Goal: Information Seeking & Learning: Learn about a topic

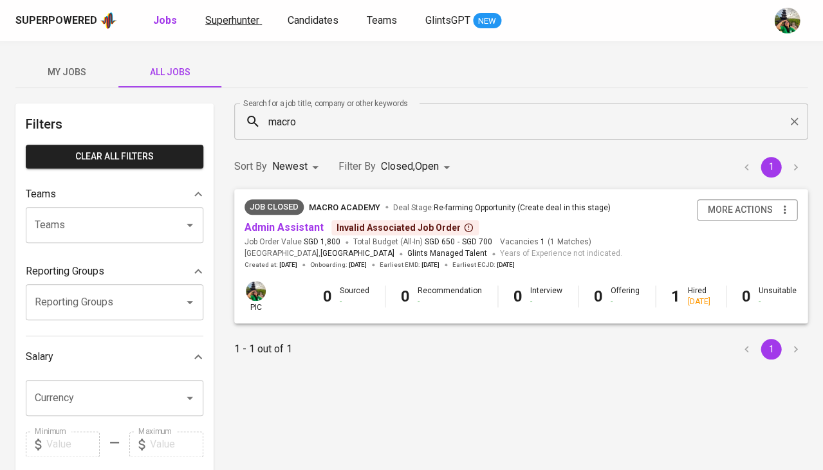
click at [229, 14] on span "Superhunter" at bounding box center [232, 20] width 54 height 12
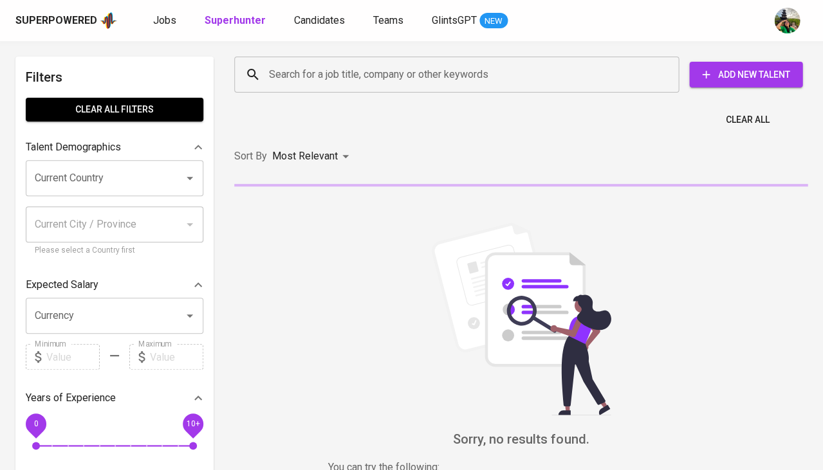
click at [142, 168] on input "Current Country" at bounding box center [97, 178] width 130 height 24
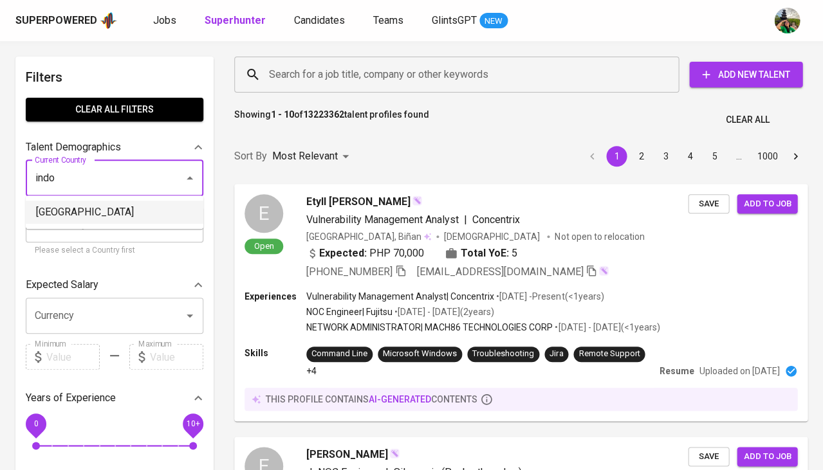
click at [60, 216] on li "[GEOGRAPHIC_DATA]" at bounding box center [115, 212] width 178 height 23
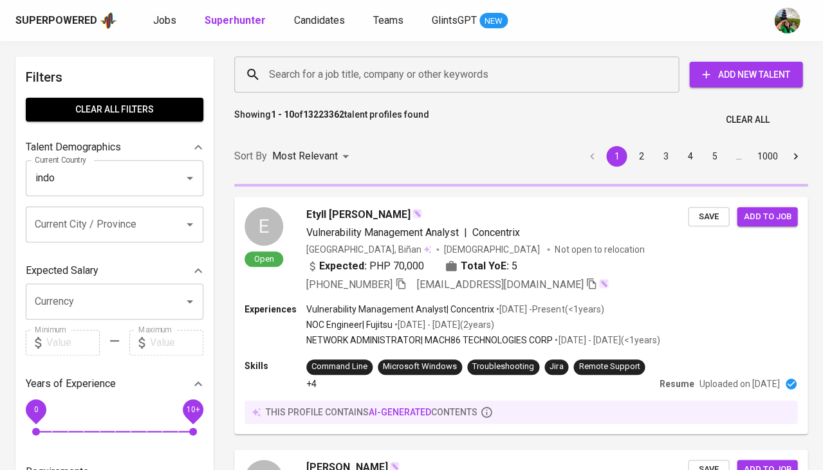
type input "[GEOGRAPHIC_DATA]"
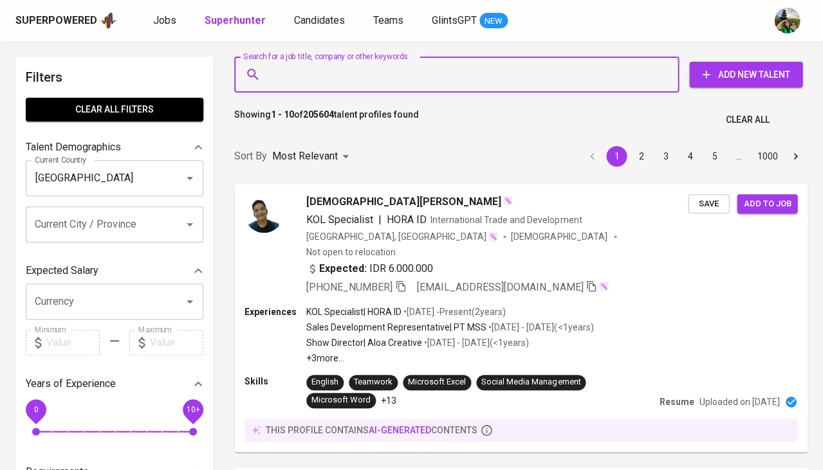
click at [328, 71] on input "Search for a job title, company or other keywords" at bounding box center [460, 74] width 388 height 24
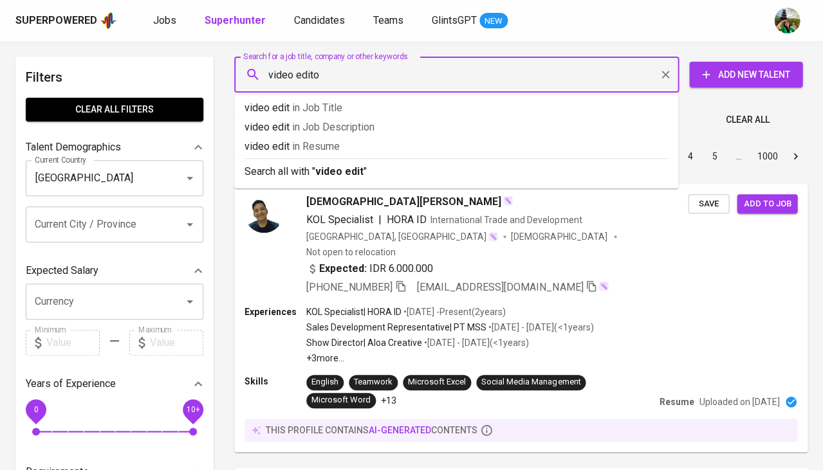
type input "video editor"
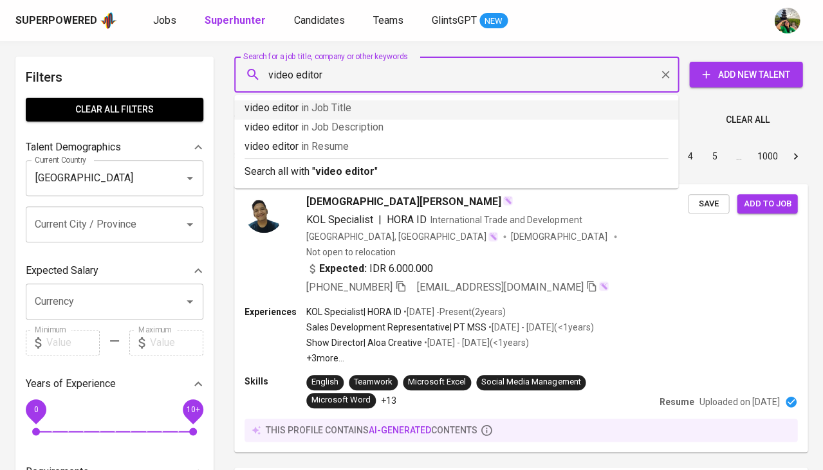
click at [334, 113] on span "in Job Title" at bounding box center [326, 108] width 50 height 12
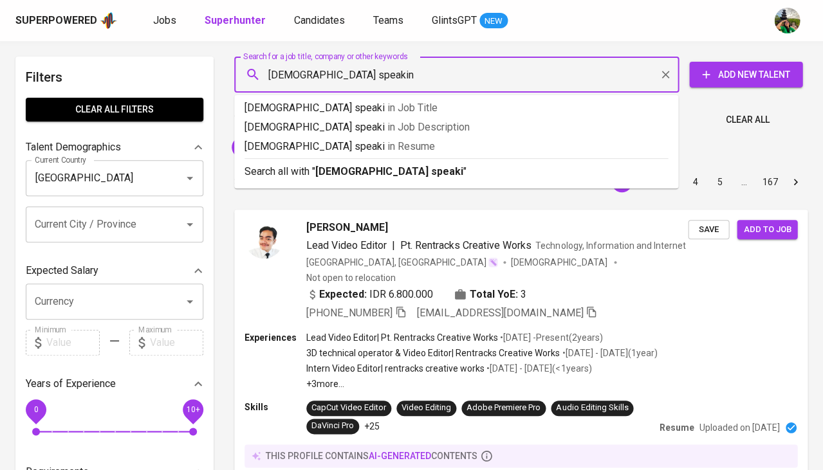
type input "chinese speaking"
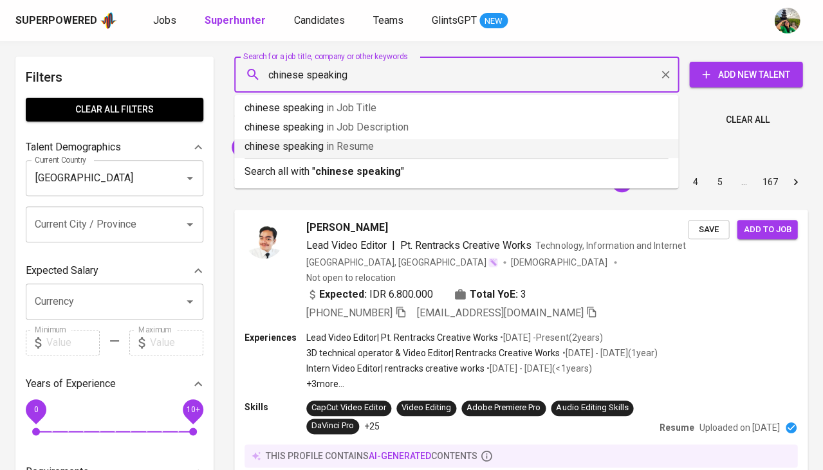
click at [318, 140] on p "chinese speaking in Resume" at bounding box center [456, 146] width 423 height 15
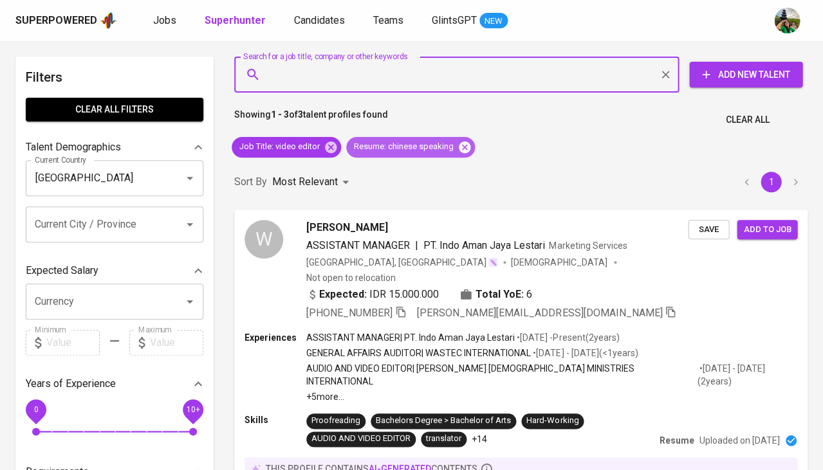
click at [465, 143] on icon at bounding box center [465, 147] width 12 height 12
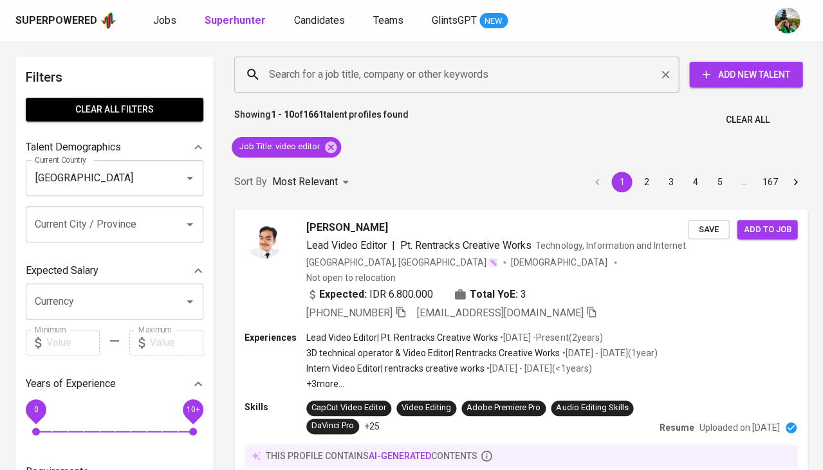
click at [401, 77] on input "Search for a job title, company or other keywords" at bounding box center [460, 74] width 388 height 24
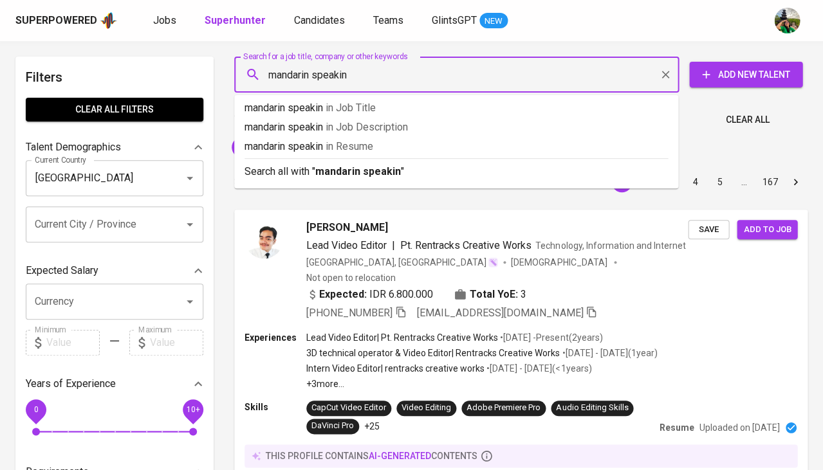
type input "mandarin speaking"
click at [411, 140] on p "mandarin speaking in Resume" at bounding box center [456, 146] width 423 height 15
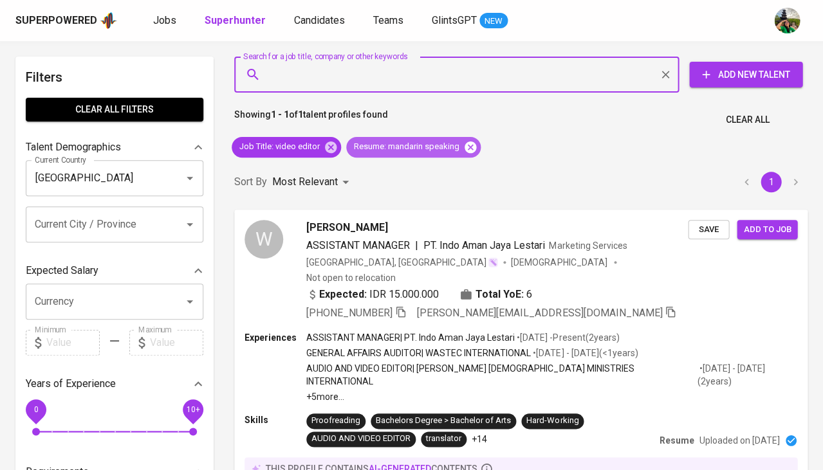
click at [467, 144] on icon at bounding box center [470, 147] width 14 height 14
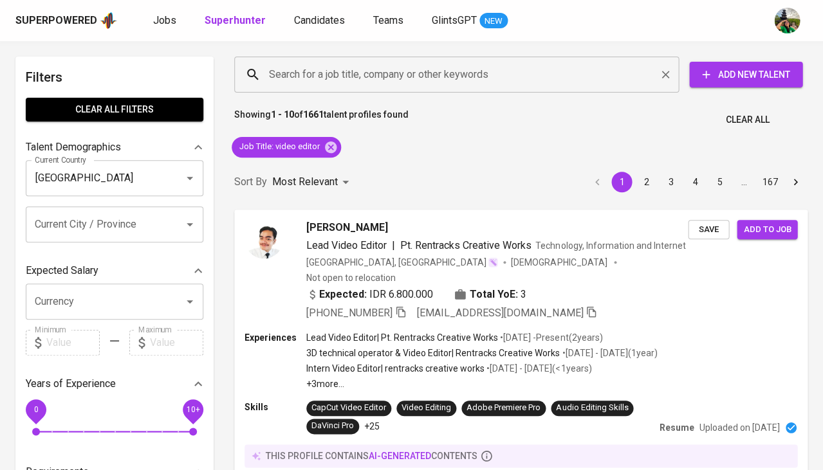
click at [315, 77] on input "Search for a job title, company or other keywords" at bounding box center [460, 74] width 388 height 24
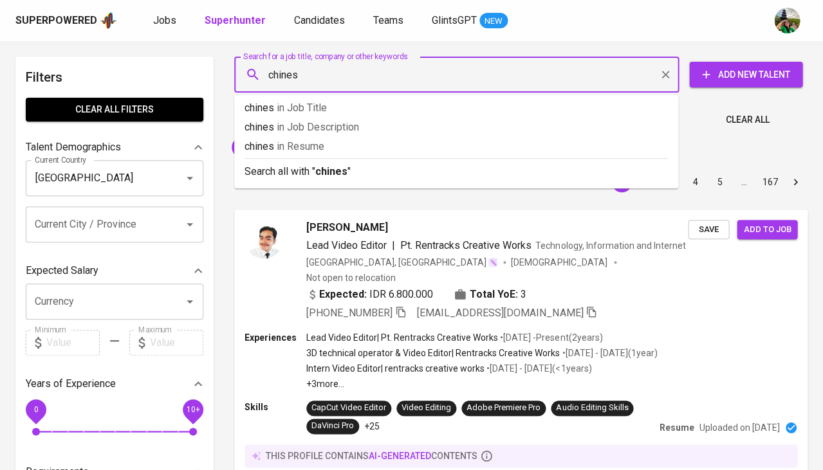
type input "chinese"
click at [316, 142] on span "in Resume" at bounding box center [306, 146] width 48 height 12
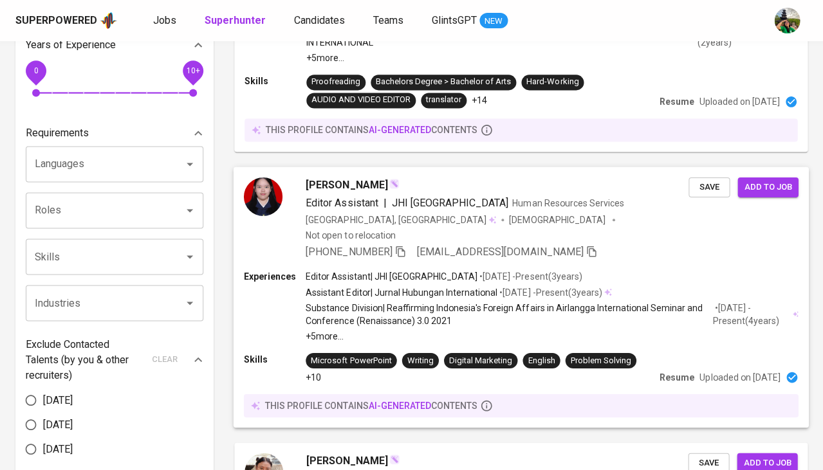
scroll to position [406, 0]
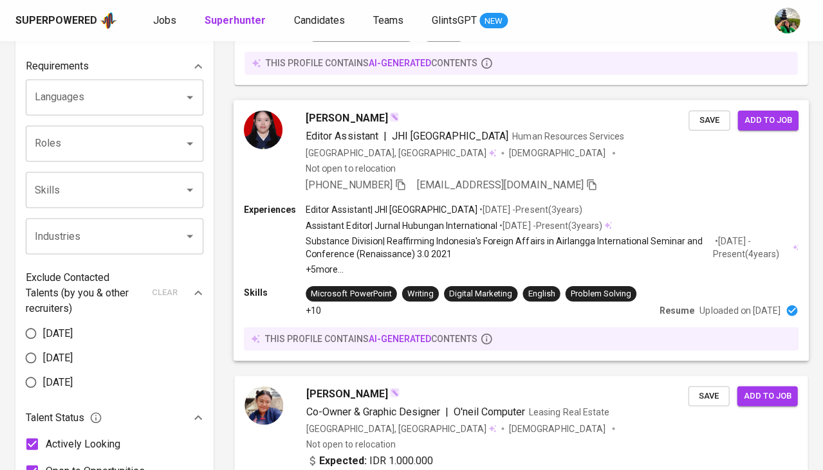
click at [323, 110] on span "Natavia Berliantin" at bounding box center [347, 117] width 82 height 15
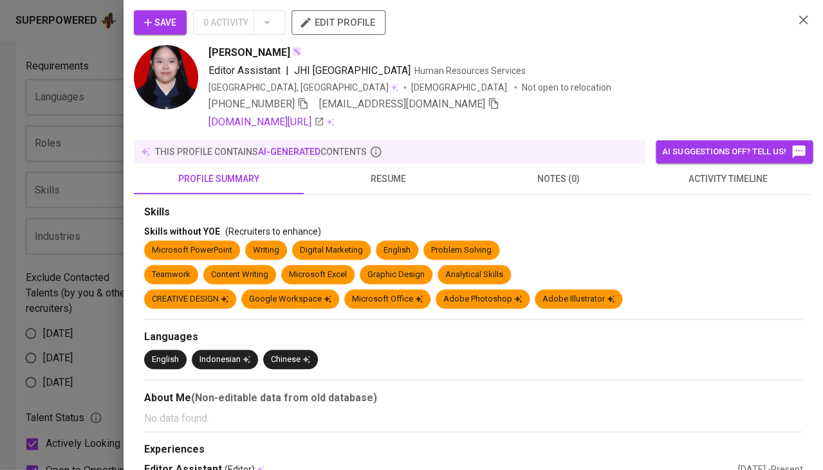
click at [377, 183] on span "resume" at bounding box center [388, 179] width 154 height 16
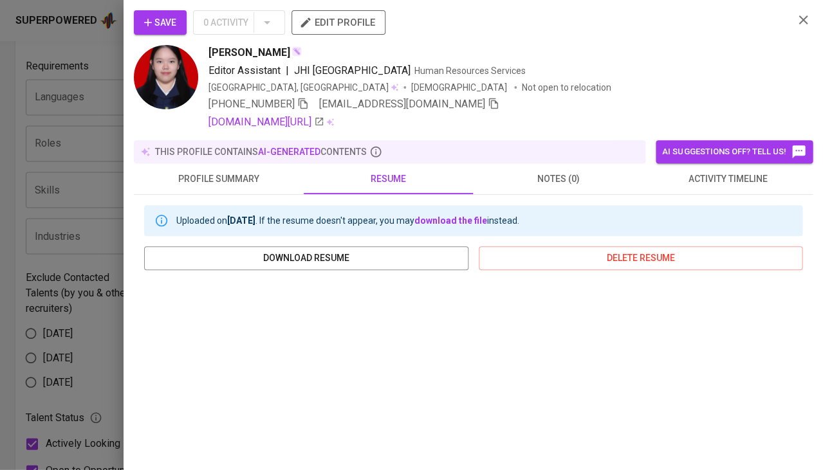
scroll to position [216, 0]
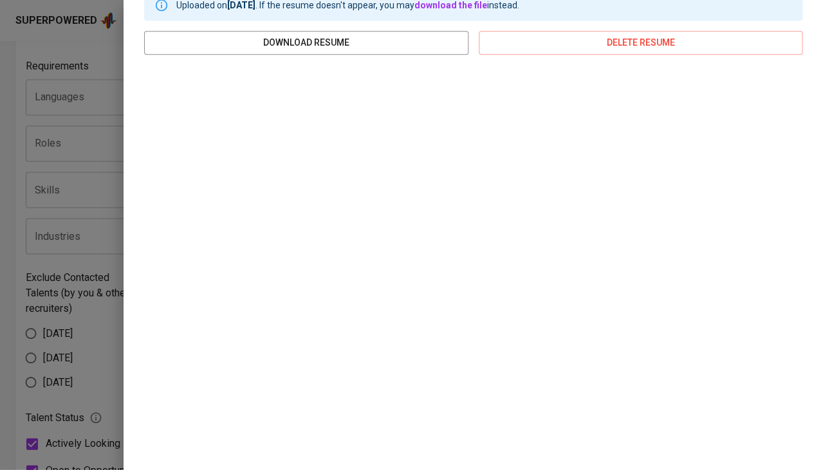
click at [112, 174] on div at bounding box center [411, 235] width 823 height 470
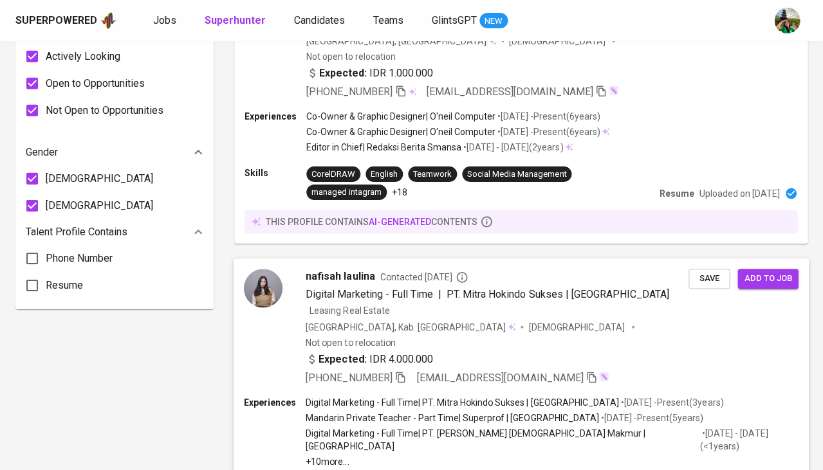
scroll to position [972, 0]
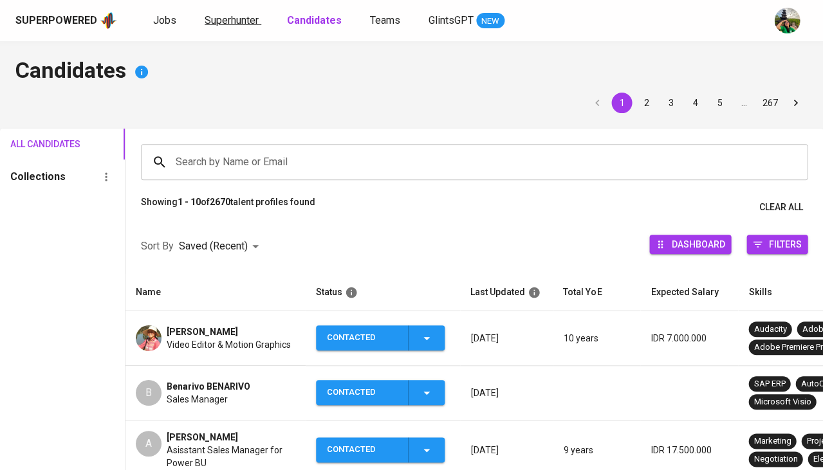
click at [234, 21] on span "Superhunter" at bounding box center [232, 20] width 54 height 12
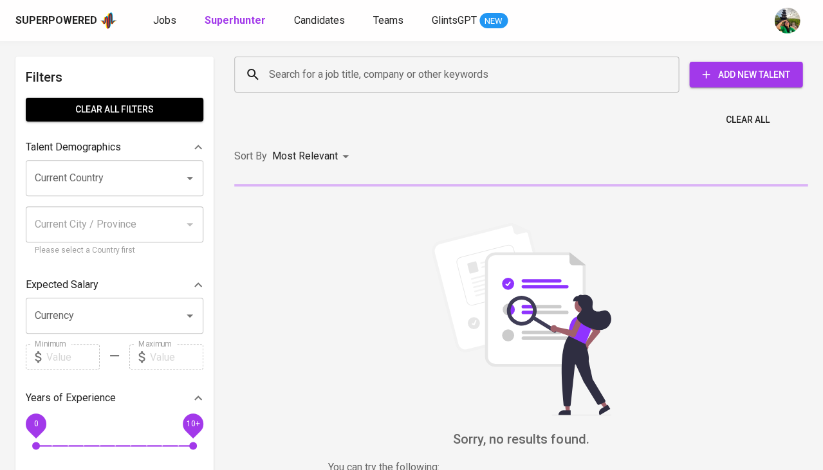
click at [343, 73] on input "Search for a job title, company or other keywords" at bounding box center [460, 74] width 388 height 24
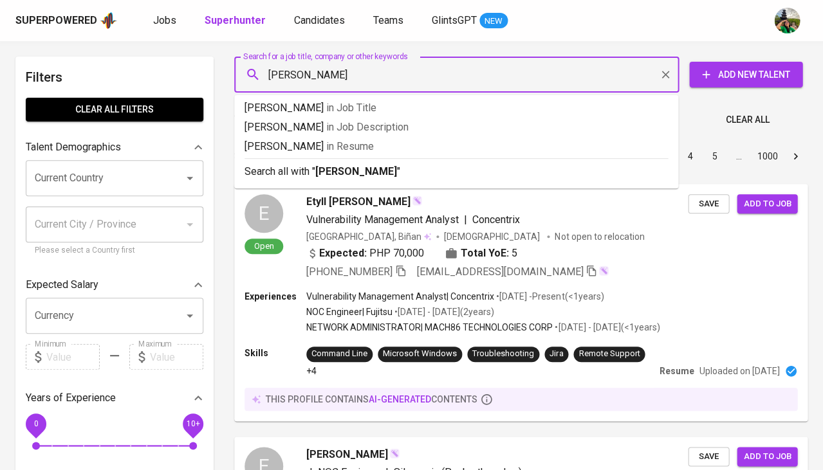
type input "Xiao Hong Shu"
click at [334, 144] on span "in Resume" at bounding box center [350, 146] width 48 height 12
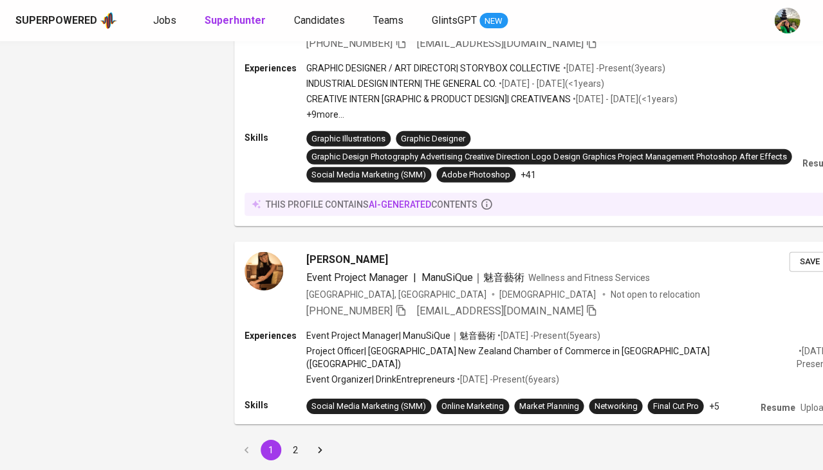
scroll to position [1699, 0]
click at [290, 440] on button "2" at bounding box center [295, 450] width 21 height 21
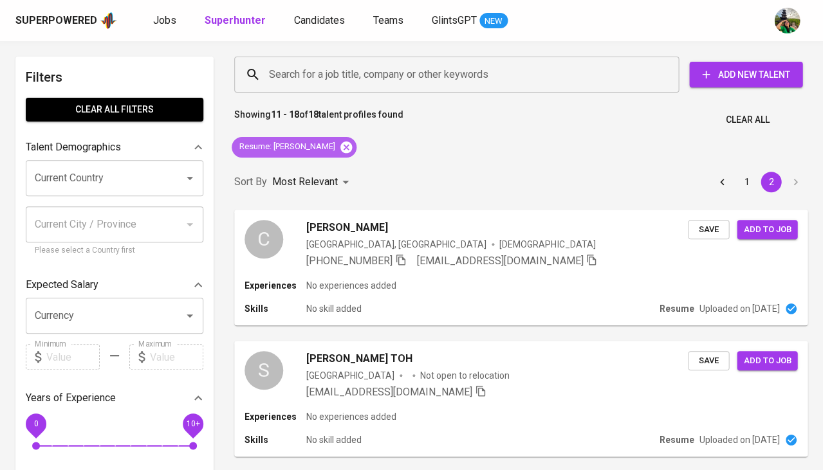
click at [340, 147] on icon at bounding box center [346, 147] width 12 height 12
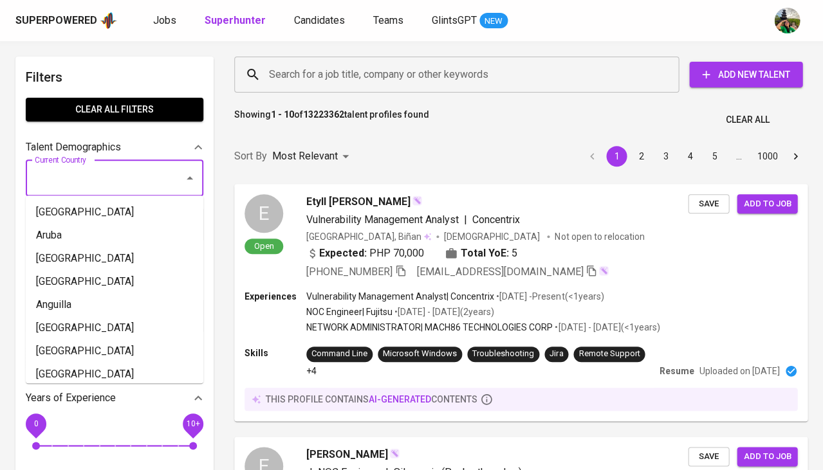
click at [81, 171] on input "Current Country" at bounding box center [97, 178] width 130 height 24
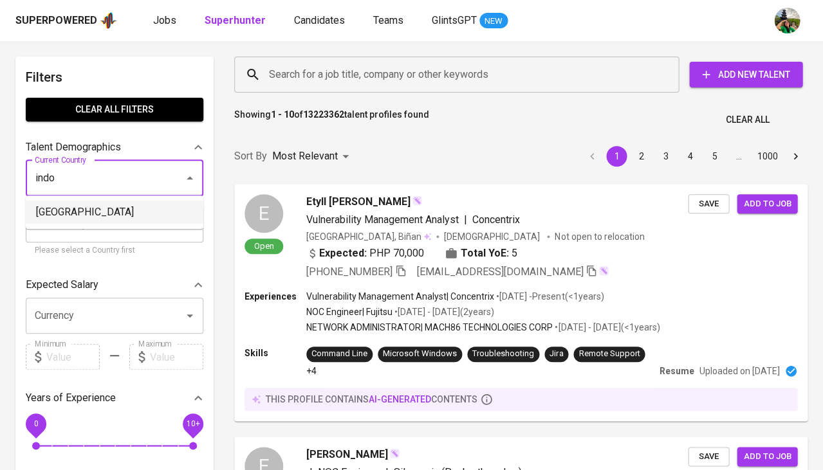
click at [55, 210] on li "[GEOGRAPHIC_DATA]" at bounding box center [115, 212] width 178 height 23
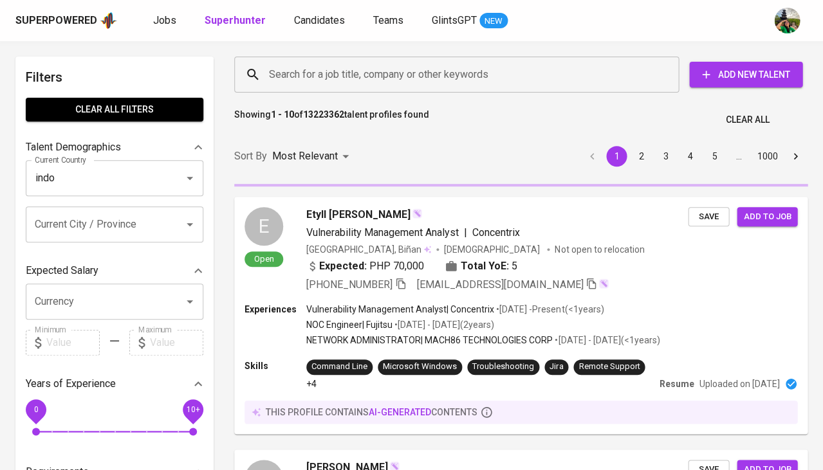
type input "[GEOGRAPHIC_DATA]"
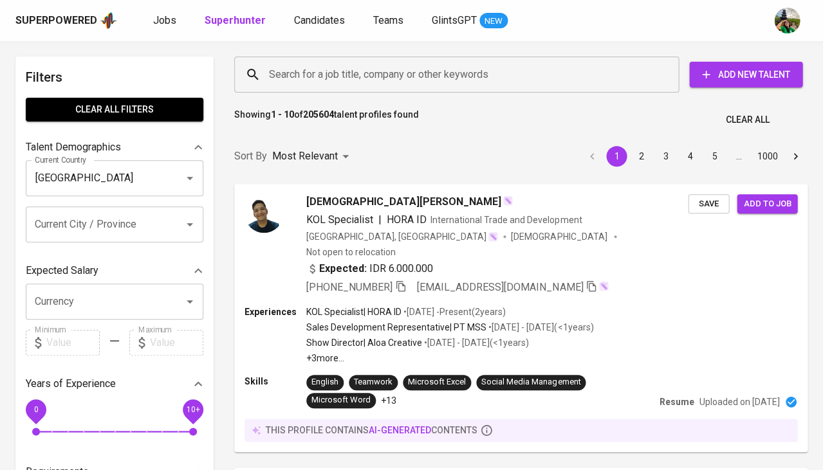
click at [342, 73] on input "Search for a job title, company or other keywords" at bounding box center [460, 74] width 388 height 24
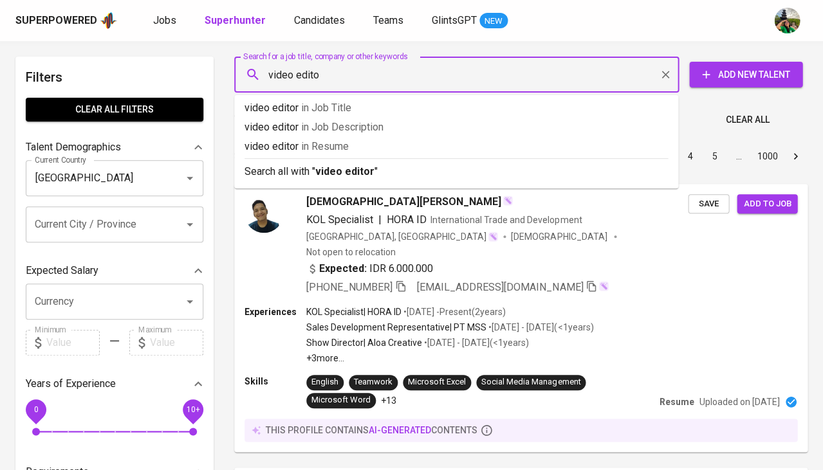
type input "video editor"
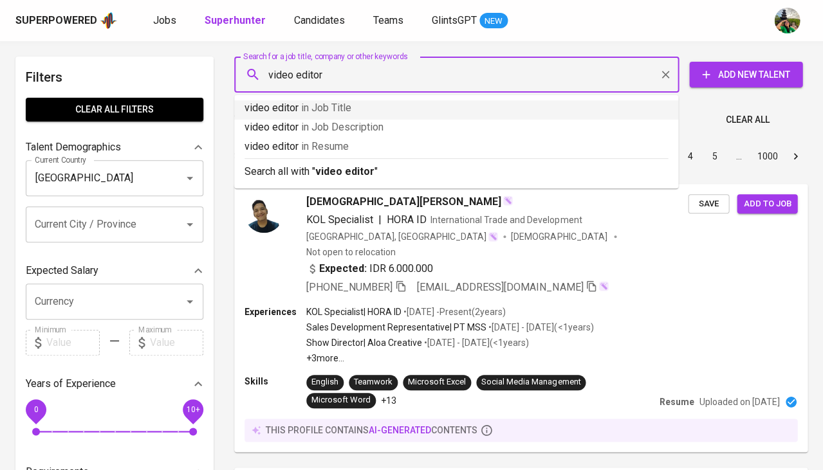
click at [338, 108] on span "in Job Title" at bounding box center [326, 108] width 50 height 12
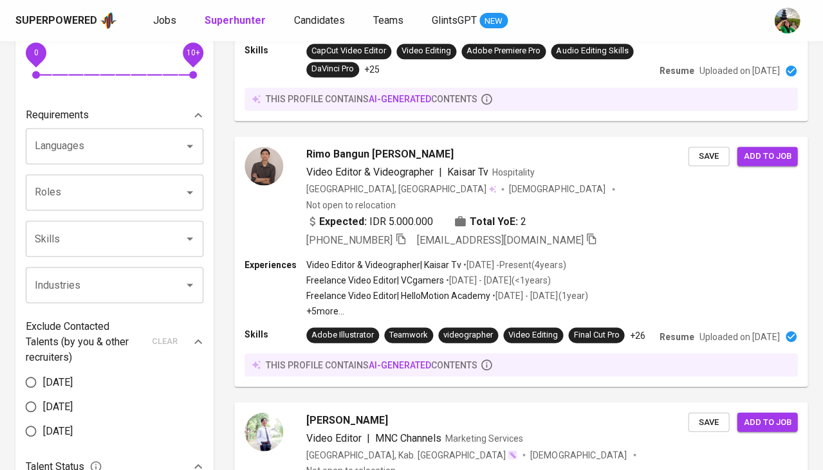
scroll to position [356, 0]
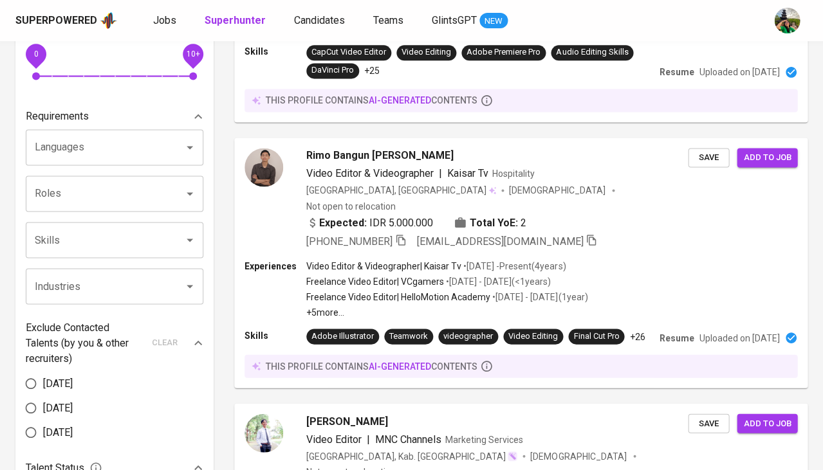
click at [120, 147] on input "Languages" at bounding box center [97, 147] width 130 height 24
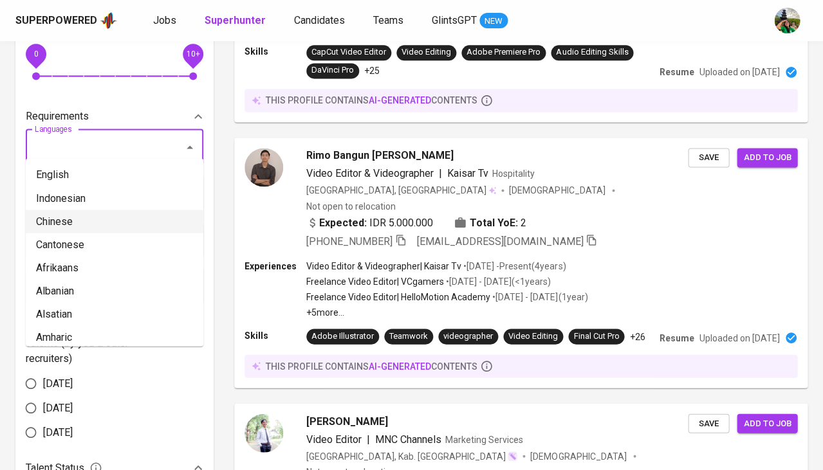
click at [99, 217] on li "Chinese" at bounding box center [115, 221] width 178 height 23
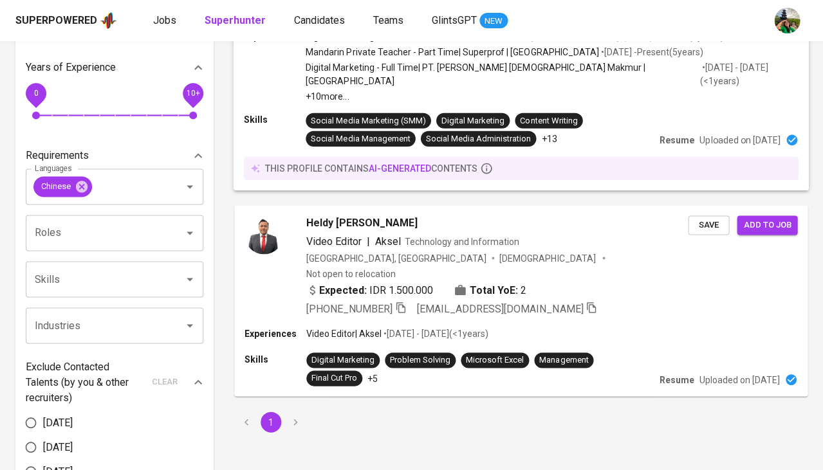
scroll to position [317, 0]
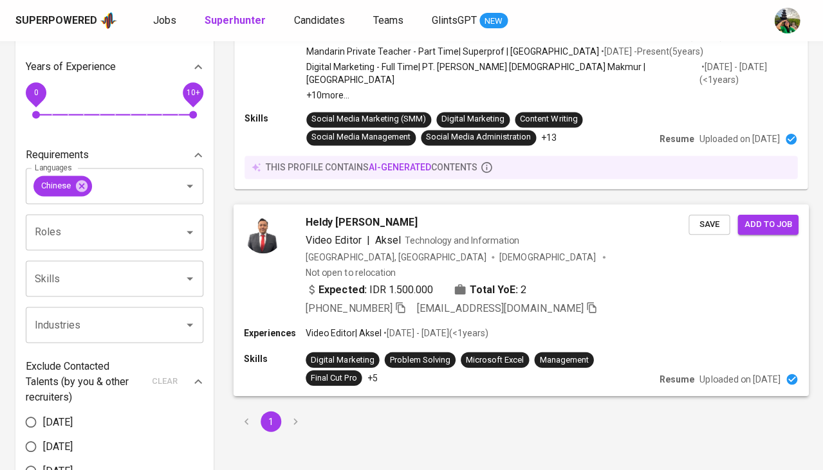
click at [371, 214] on span "Heldy [PERSON_NAME]" at bounding box center [362, 221] width 112 height 15
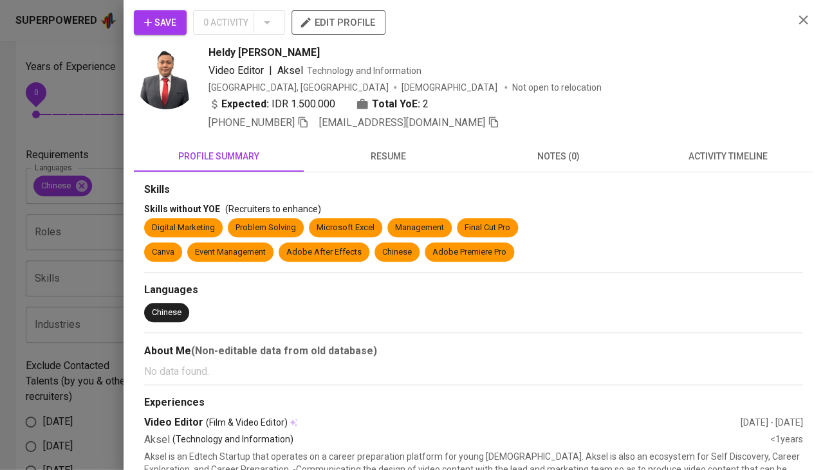
click at [405, 164] on button "resume" at bounding box center [389, 156] width 170 height 31
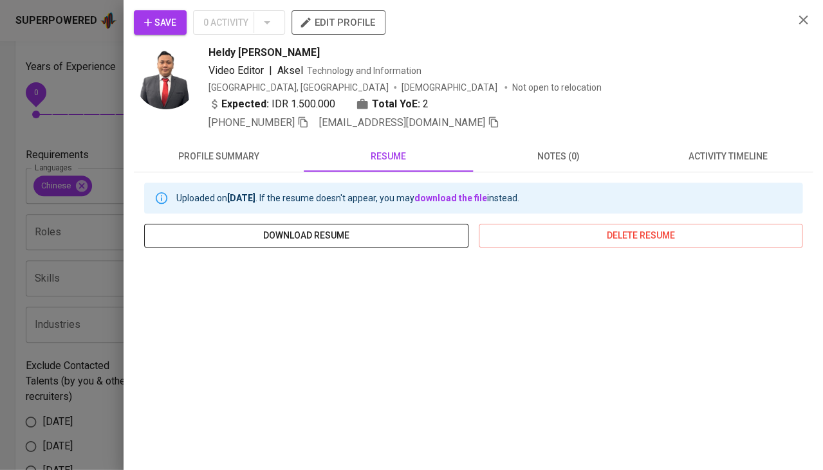
scroll to position [0, 0]
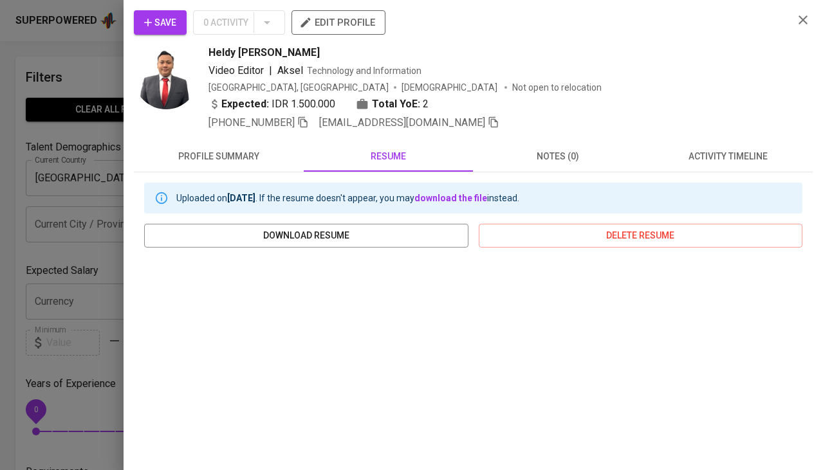
scroll to position [318, 0]
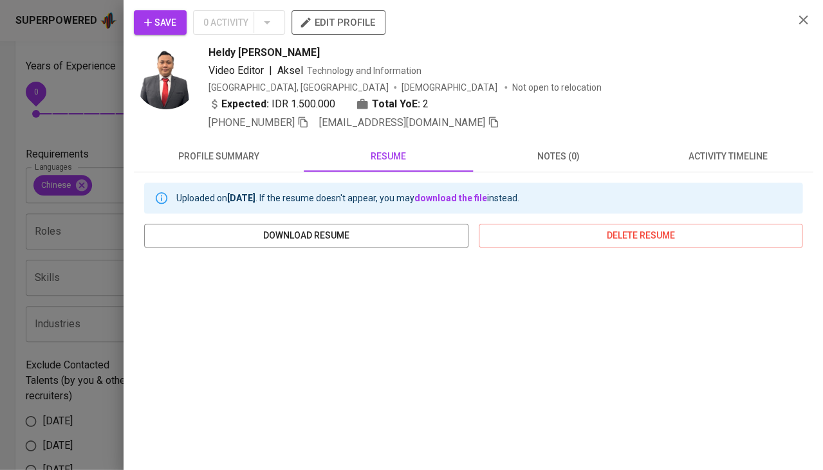
click at [79, 333] on div at bounding box center [411, 235] width 823 height 470
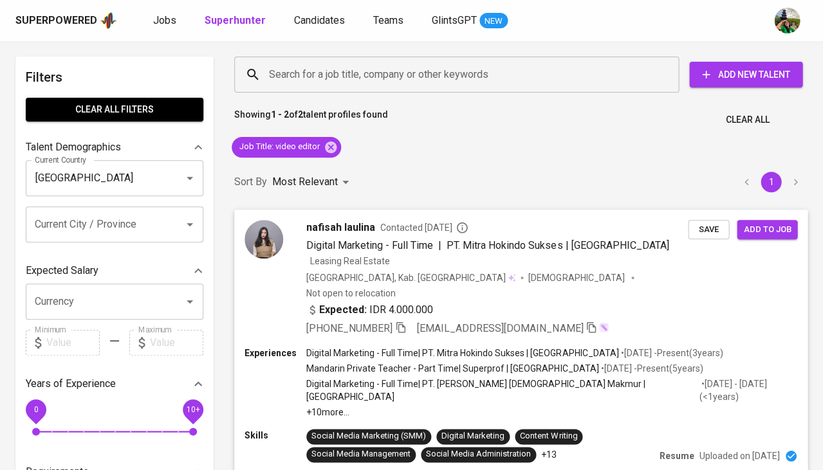
scroll to position [0, 0]
click at [333, 148] on icon at bounding box center [331, 147] width 12 height 12
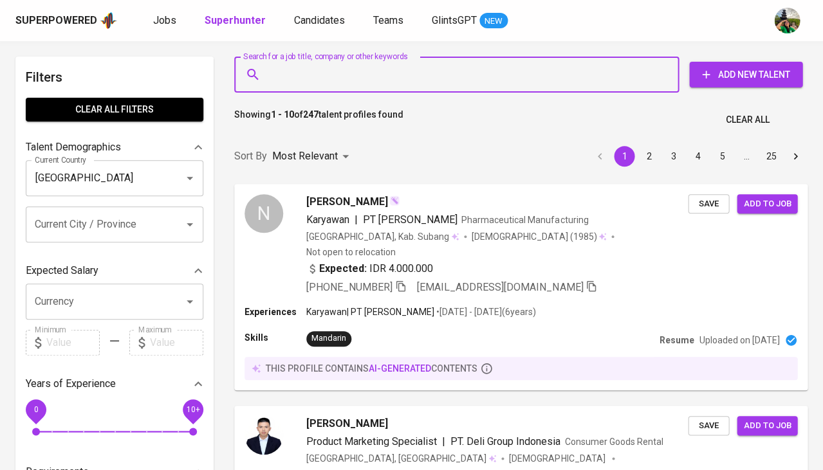
click at [343, 74] on input "Search for a job title, company or other keywords" at bounding box center [460, 74] width 388 height 24
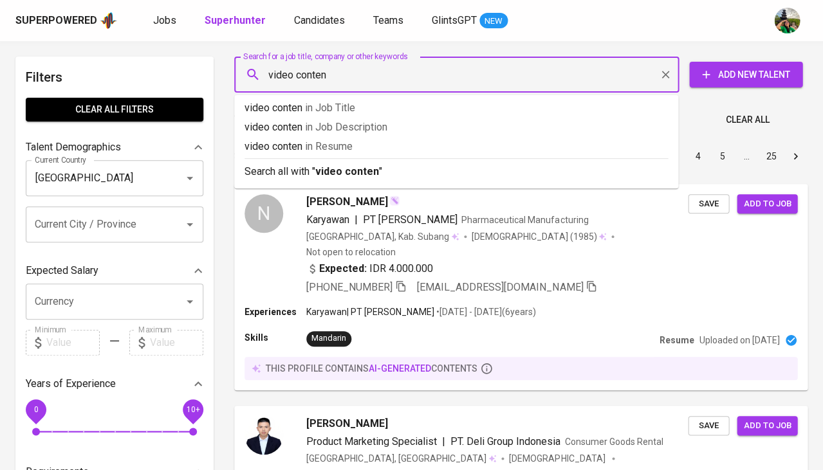
type input "video content"
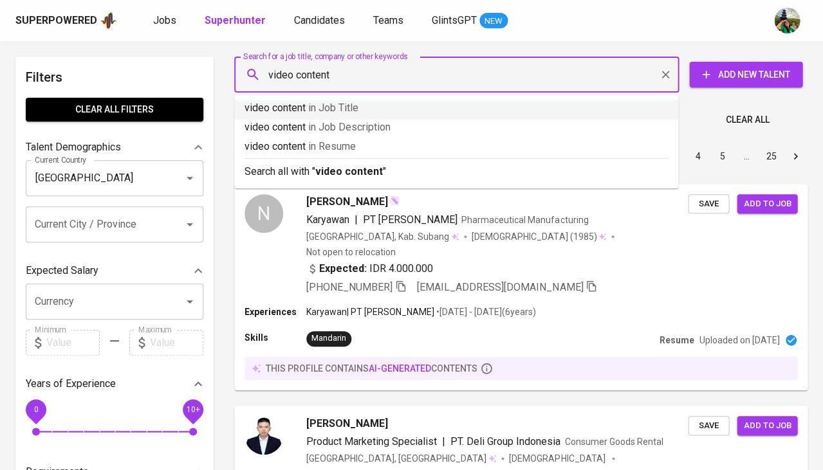
click at [365, 116] on li "video content in Job Title" at bounding box center [456, 109] width 444 height 19
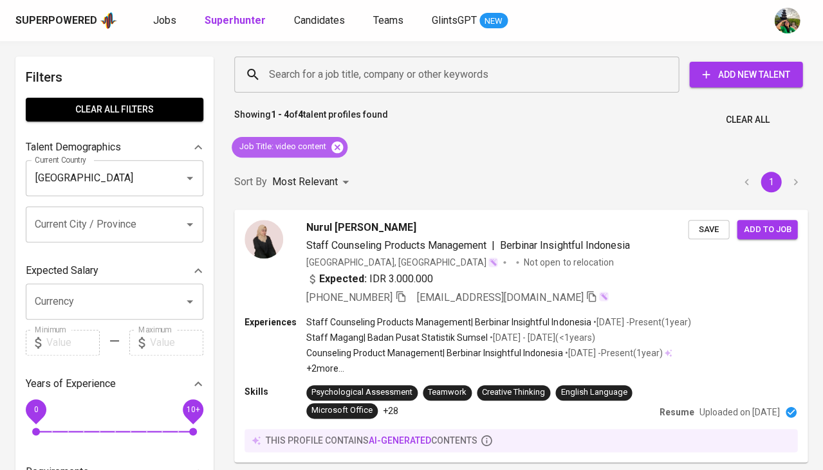
click at [340, 143] on icon at bounding box center [337, 147] width 12 height 12
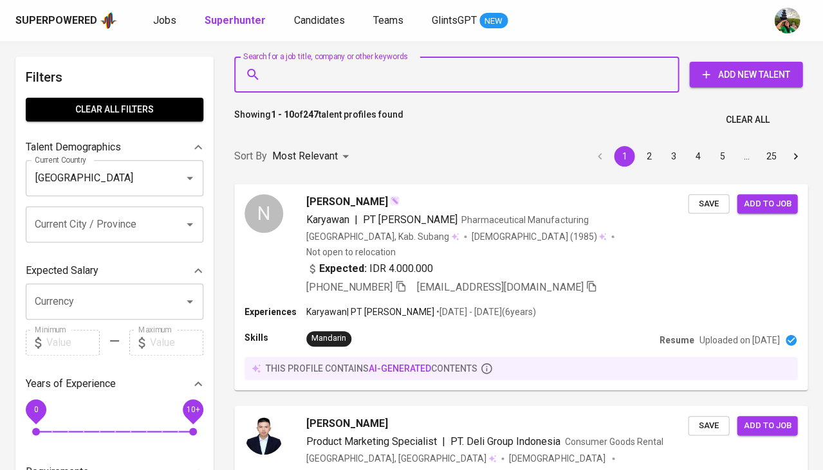
click at [311, 69] on input "Search for a job title, company or other keywords" at bounding box center [460, 74] width 388 height 24
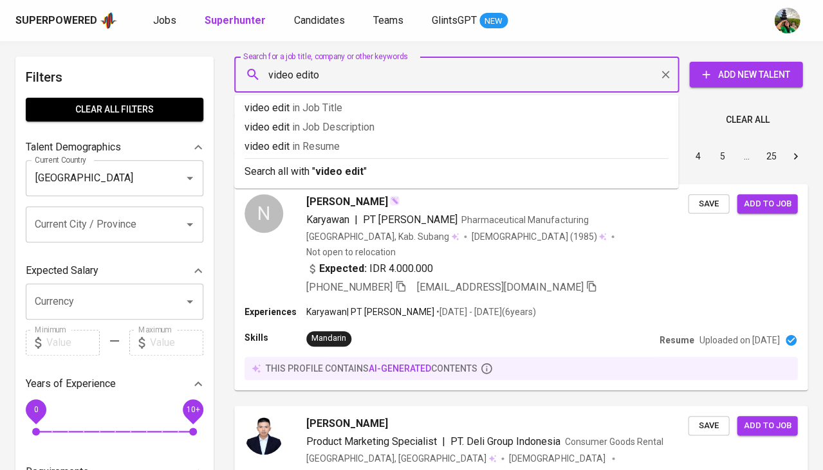
type input "video editor"
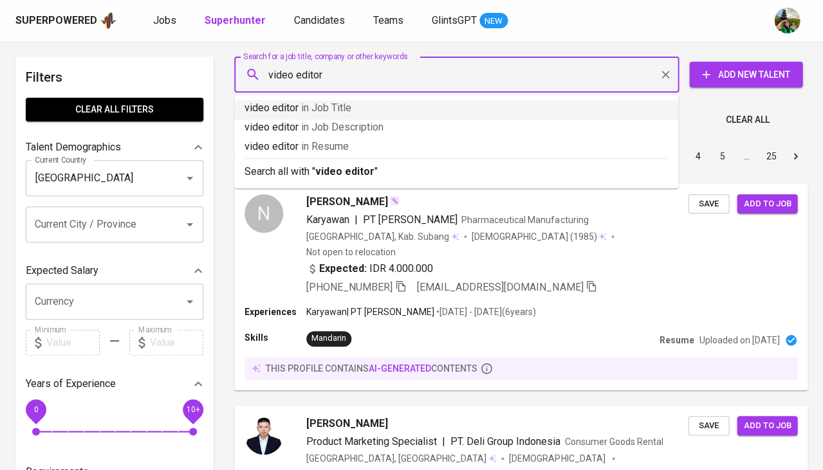
click at [292, 104] on p "video editor in Job Title" at bounding box center [456, 107] width 423 height 15
